Goal: Communication & Community: Answer question/provide support

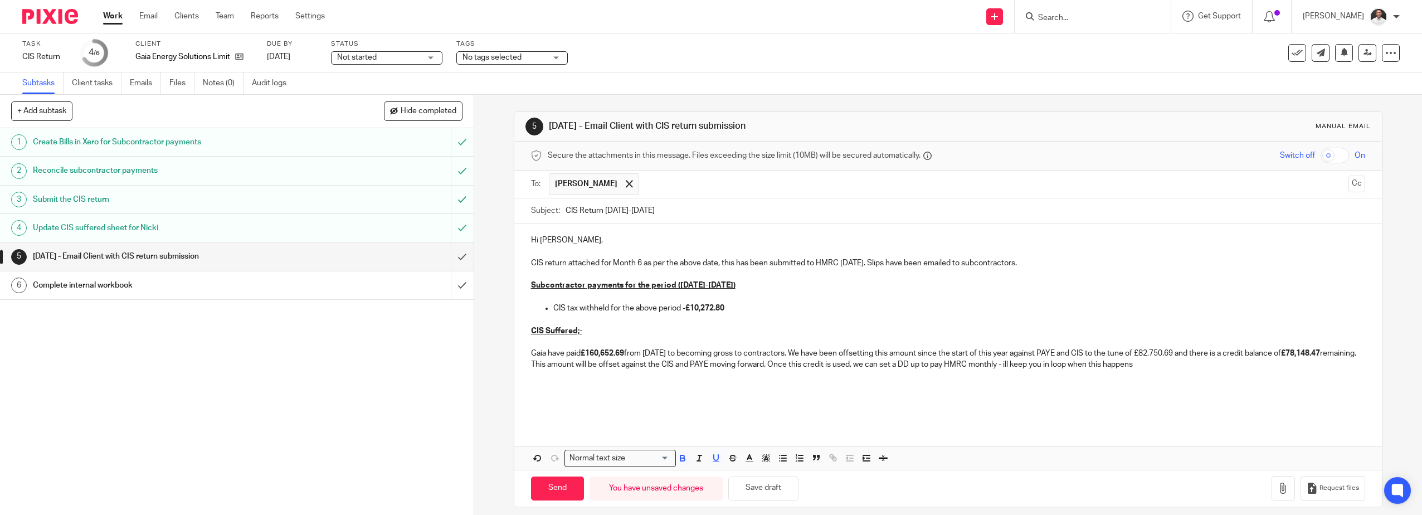
click at [688, 306] on strong "£10,272.80" at bounding box center [704, 308] width 39 height 8
drag, startPoint x: 574, startPoint y: 315, endPoint x: 606, endPoint y: 304, distance: 33.5
click at [585, 314] on div "Hi Stephanie, CIS return attached for Month 6 as per the above date, this has b…" at bounding box center [948, 323] width 868 height 200
click at [641, 272] on p at bounding box center [948, 274] width 835 height 11
click at [579, 241] on p "Hi Stephanie," at bounding box center [948, 240] width 835 height 11
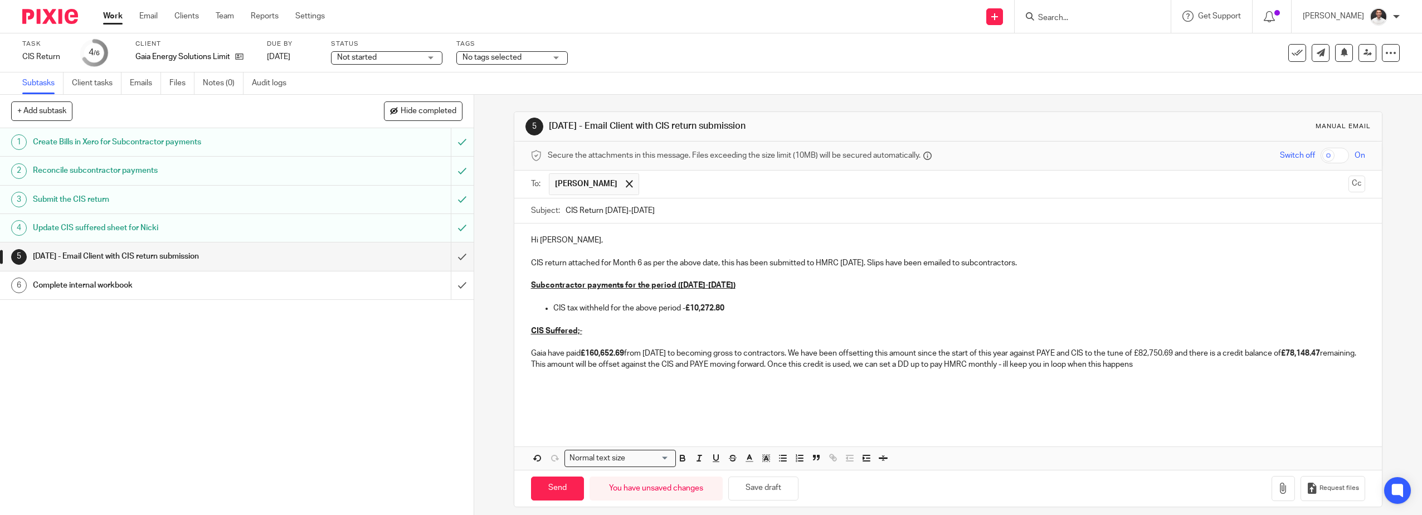
click at [601, 351] on strong "£160,652.69" at bounding box center [602, 353] width 43 height 8
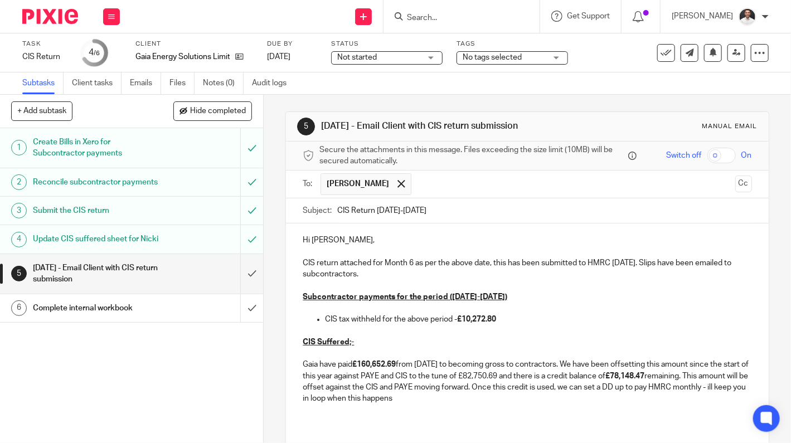
scroll to position [111, 0]
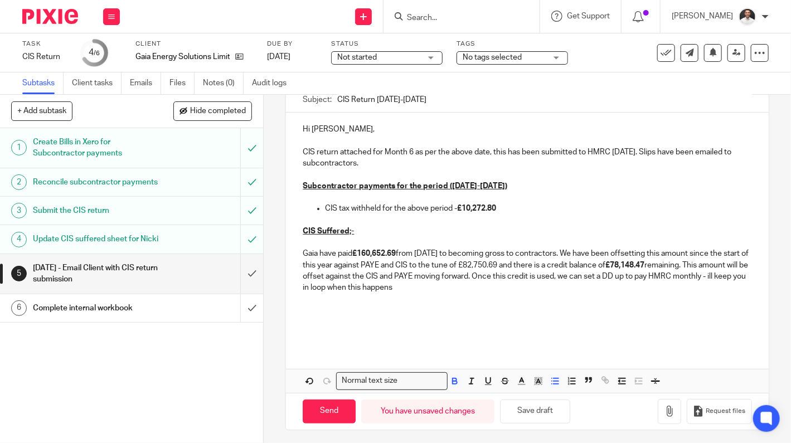
click at [514, 207] on p "CIS tax withheld for the above period - £10,272.80" at bounding box center [538, 208] width 426 height 11
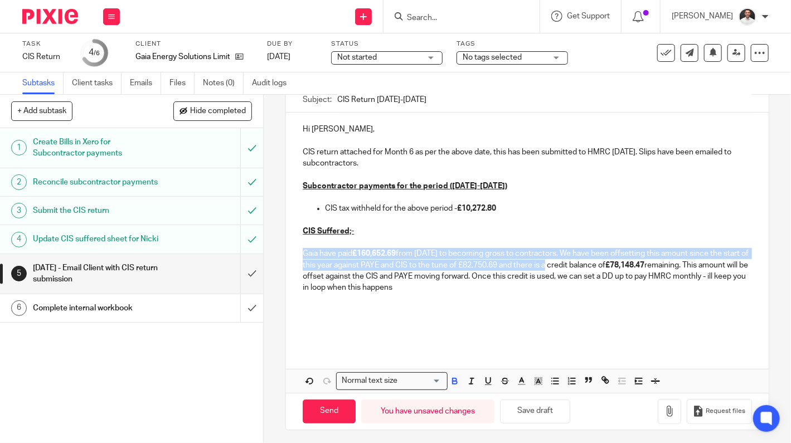
drag, startPoint x: 569, startPoint y: 262, endPoint x: 299, endPoint y: 253, distance: 270.4
click at [299, 255] on div "Hi Stephanie, CIS return attached for Month 6 as per the above date, this has b…" at bounding box center [527, 230] width 482 height 234
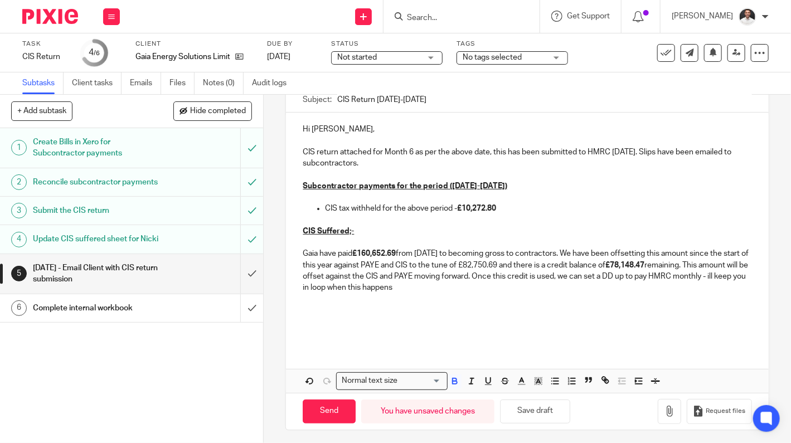
scroll to position [88, 0]
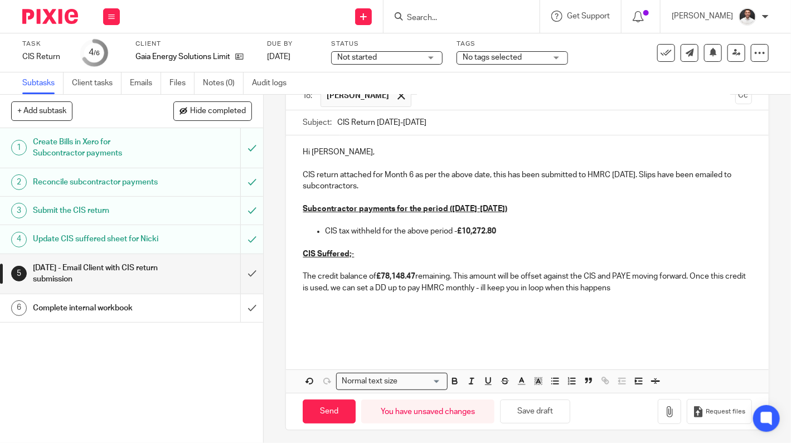
click at [371, 274] on p "The credit balance of £78,148.47 remaining. This amount will be offset against …" at bounding box center [527, 282] width 448 height 23
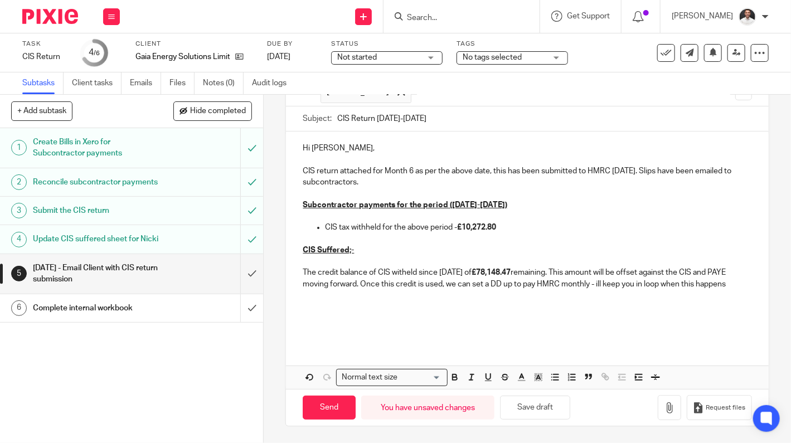
click at [406, 267] on p "The credit balance of CIS witheld since 06/04/2025 of £78,148.47 remaining. Thi…" at bounding box center [527, 278] width 448 height 23
drag, startPoint x: 536, startPoint y: 262, endPoint x: 576, endPoint y: 263, distance: 39.6
click at [576, 267] on p "The credit balance of CIS withheld since 06/04/2025 of £78,148.47 remaining. Th…" at bounding box center [527, 278] width 448 height 23
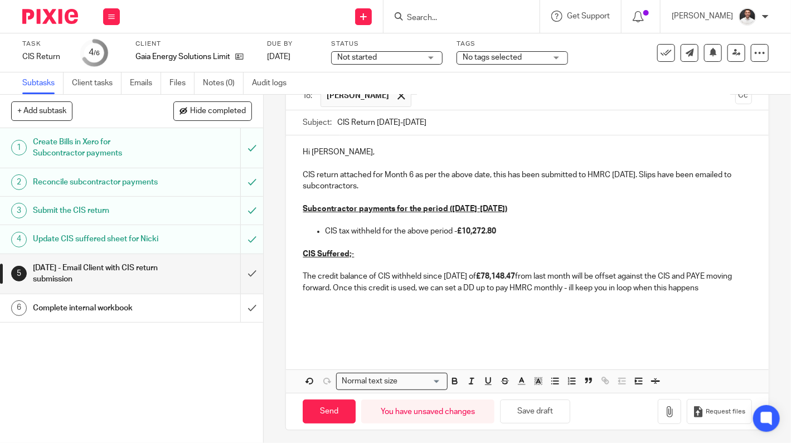
click at [731, 290] on p "The credit balance of CIS withheld since 06/04/2025 of £78,148.47 from last mon…" at bounding box center [527, 282] width 448 height 23
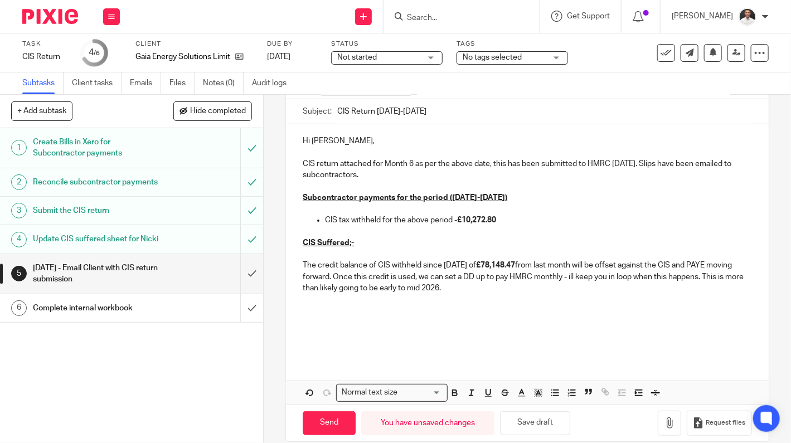
scroll to position [111, 0]
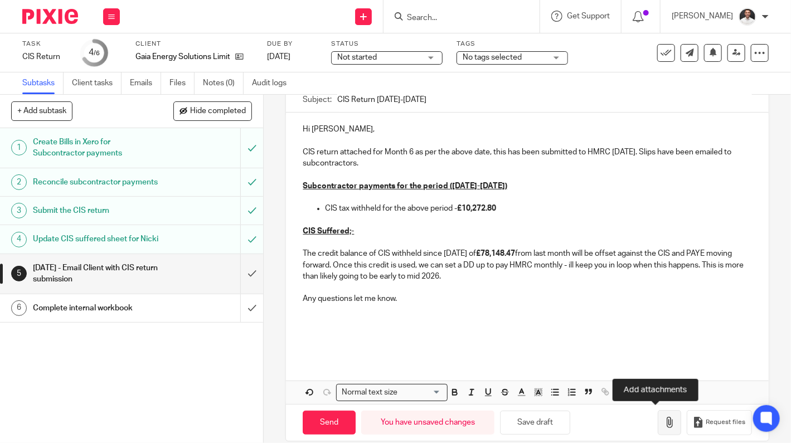
click at [664, 419] on icon "button" at bounding box center [669, 422] width 11 height 11
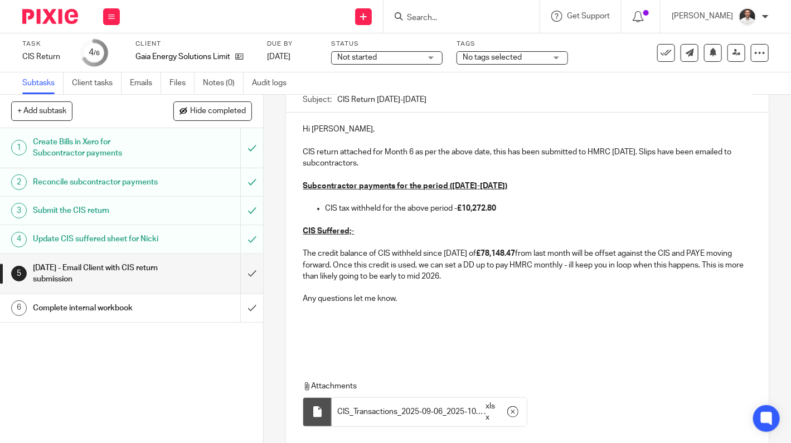
drag, startPoint x: 462, startPoint y: 304, endPoint x: 497, endPoint y: 258, distance: 57.2
click at [462, 305] on p at bounding box center [527, 310] width 448 height 11
click at [488, 208] on strong "£10,272.80" at bounding box center [476, 208] width 39 height 8
drag, startPoint x: 500, startPoint y: 207, endPoint x: 464, endPoint y: 212, distance: 36.5
click at [464, 212] on p "CIS tax withheld for the above period - £10,272.80" at bounding box center [538, 208] width 426 height 11
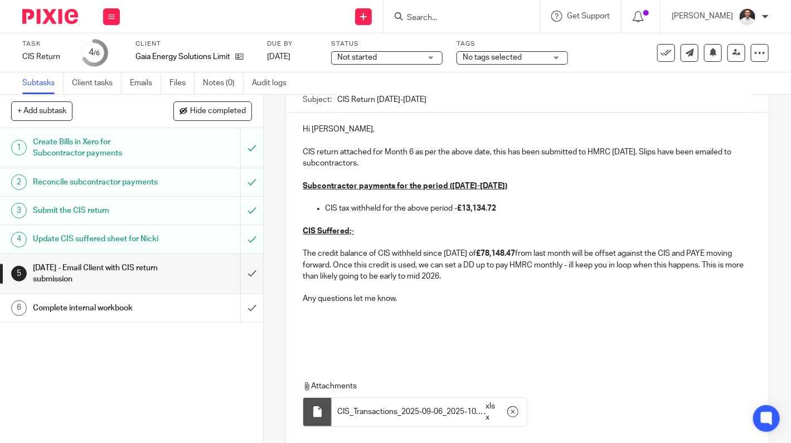
click at [360, 318] on p at bounding box center [527, 321] width 448 height 11
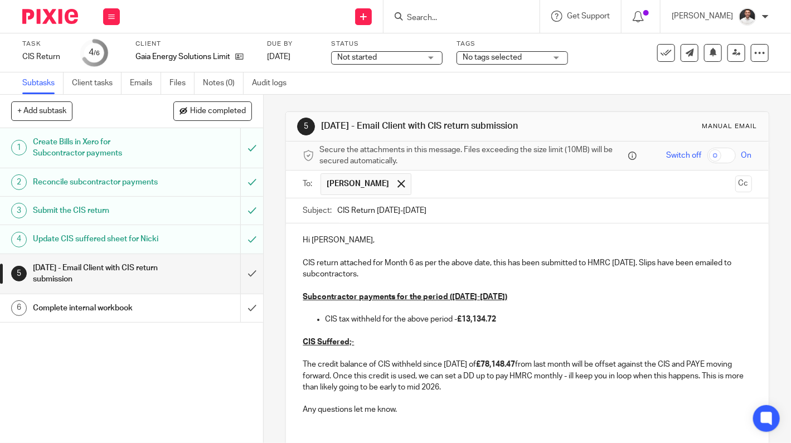
scroll to position [184, 0]
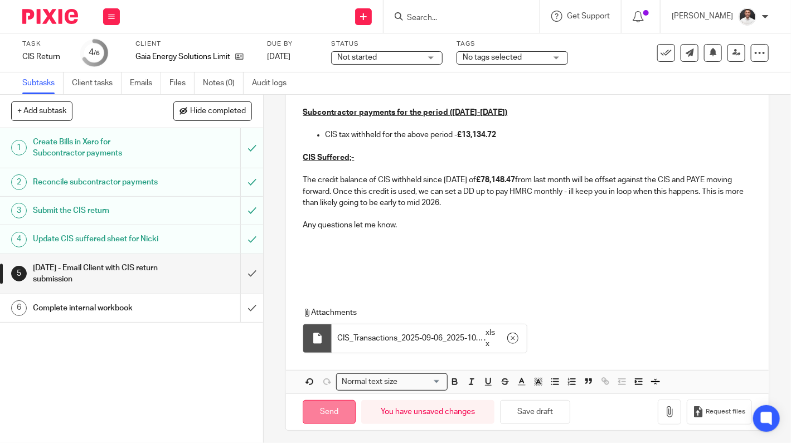
click at [336, 410] on input "Send" at bounding box center [329, 412] width 53 height 24
type input "Sent"
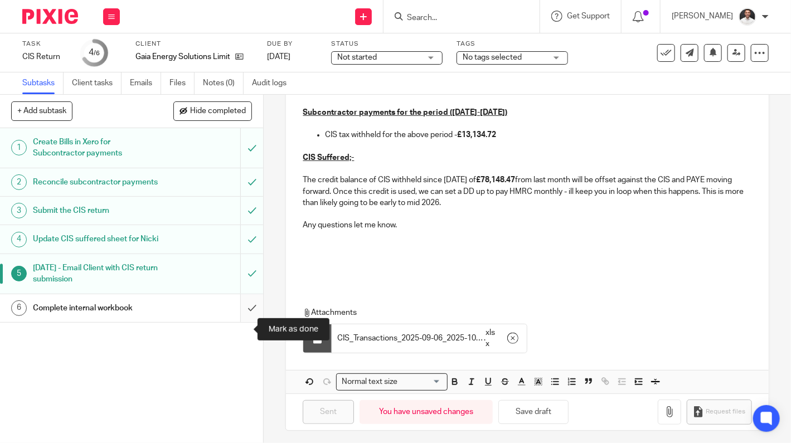
click at [243, 322] on input "submit" at bounding box center [131, 308] width 263 height 28
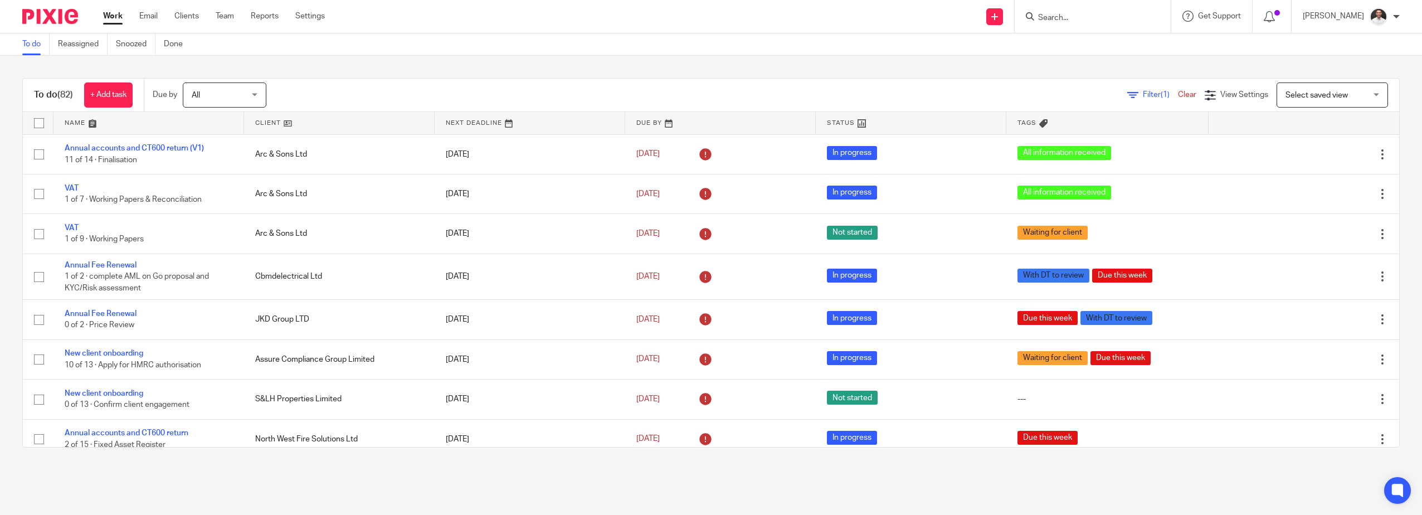
drag, startPoint x: 871, startPoint y: 472, endPoint x: 838, endPoint y: 514, distance: 53.6
click at [870, 472] on main "To do Reassigned Snoozed Done To do (82) + Add task Due by All All [DATE] [DATE…" at bounding box center [711, 257] width 1422 height 515
click at [353, 70] on div "To do (82) + Add task Due by All All [DATE] [DATE] This week Next week This mon…" at bounding box center [711, 263] width 1422 height 414
click at [60, 13] on img at bounding box center [50, 16] width 56 height 15
